Goal: Browse casually

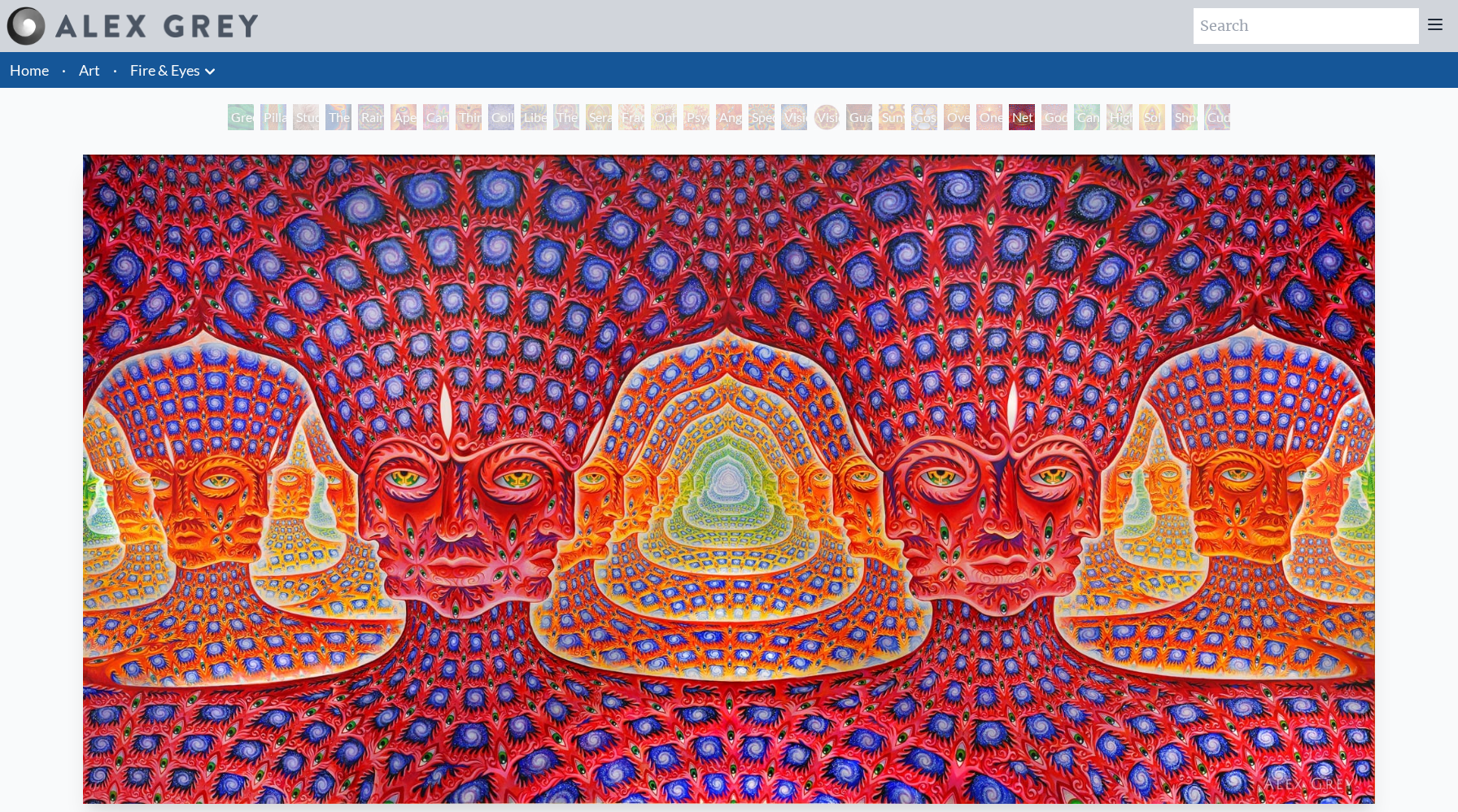
click at [92, 72] on link "Art" at bounding box center [90, 70] width 21 height 23
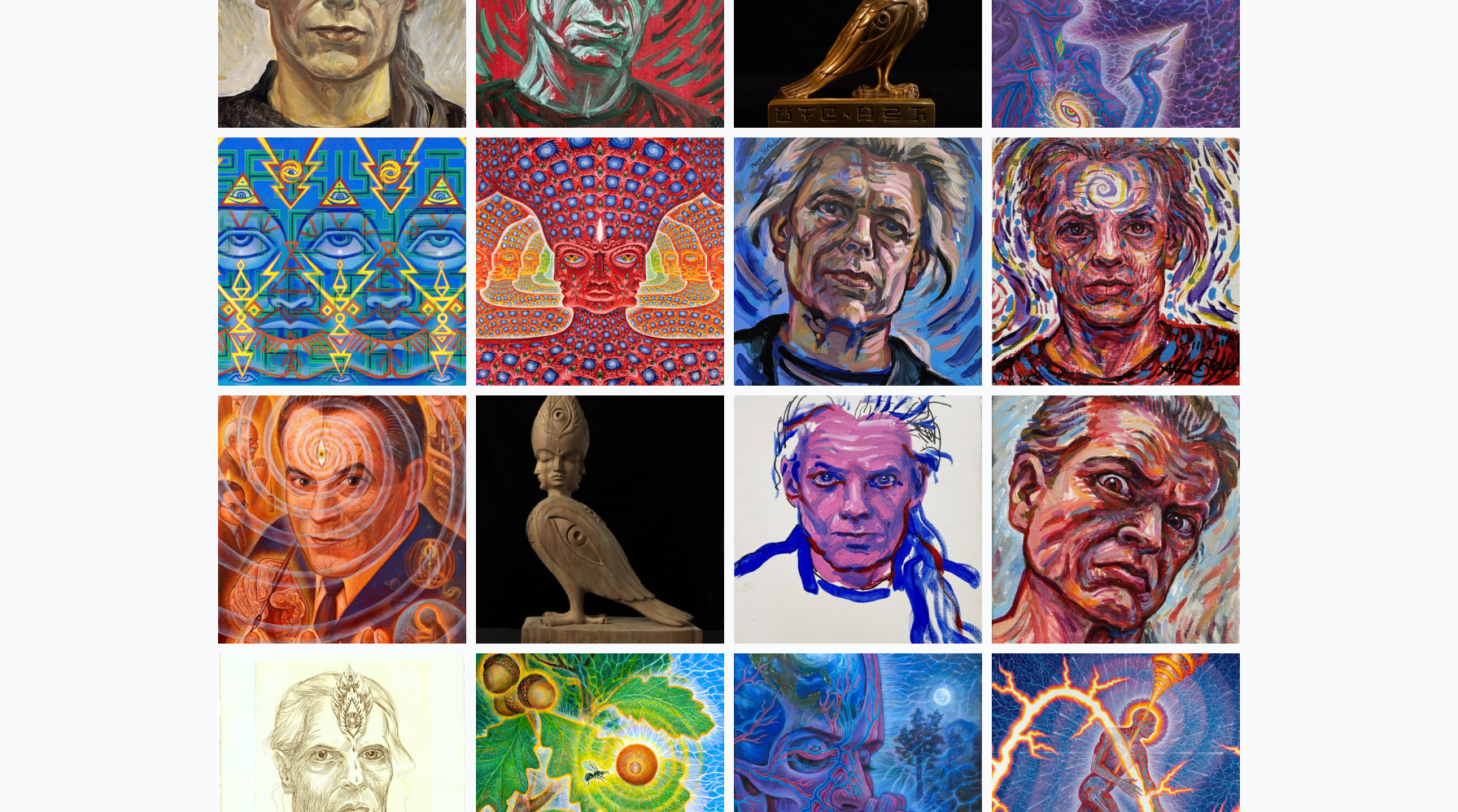
scroll to position [4094, 0]
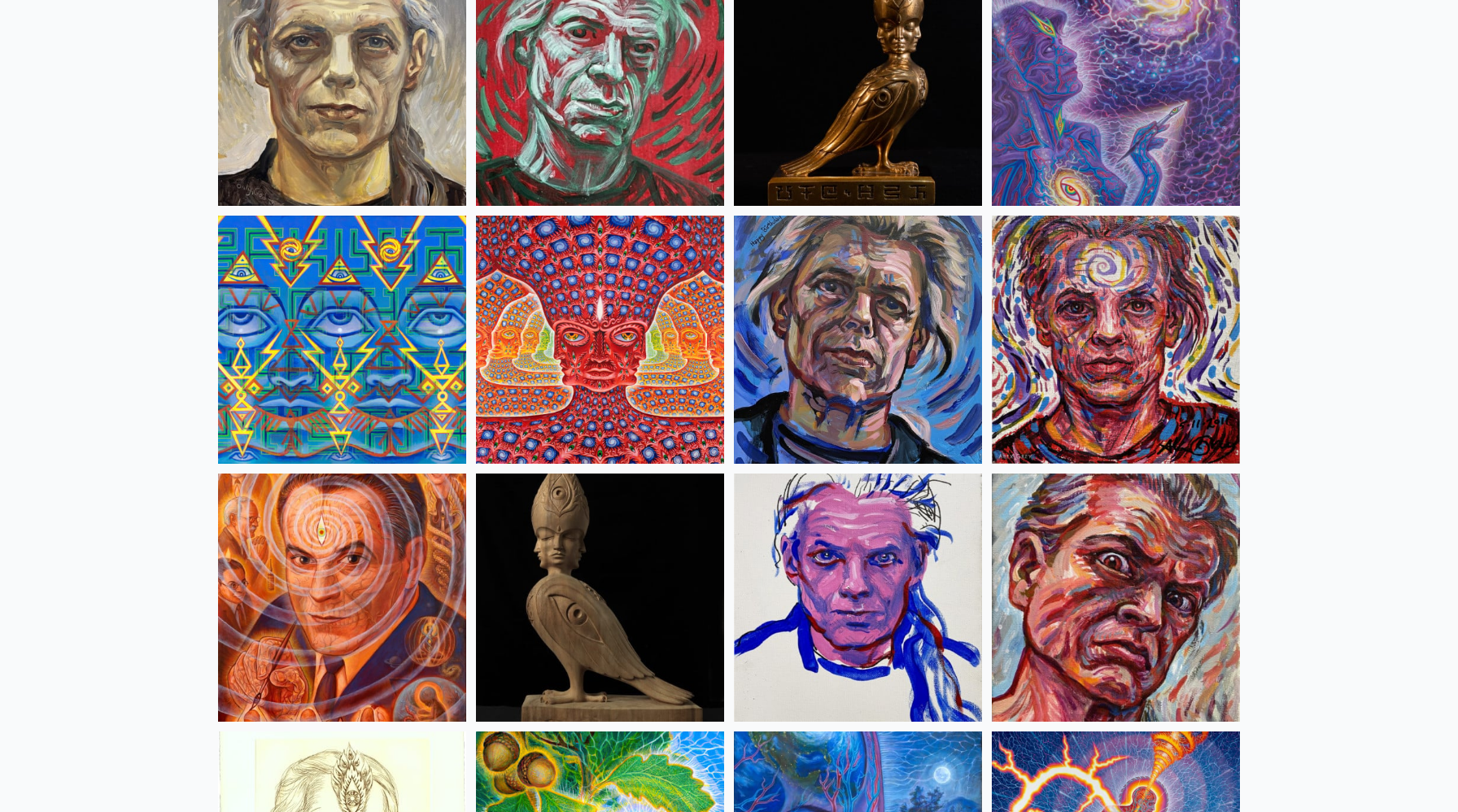
click at [543, 271] on img at bounding box center [600, 340] width 248 height 248
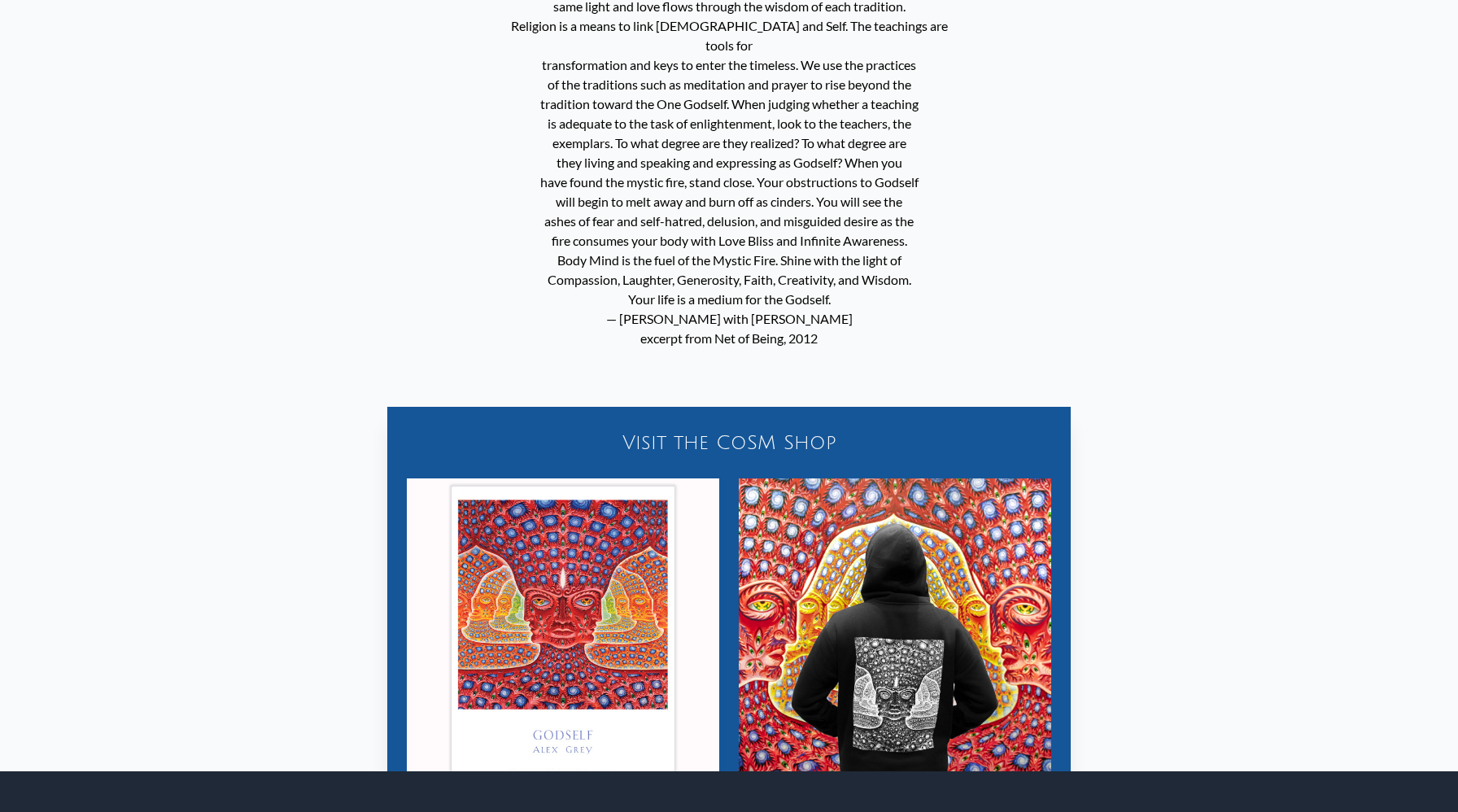
scroll to position [1432, 0]
